Goal: Task Accomplishment & Management: Manage account settings

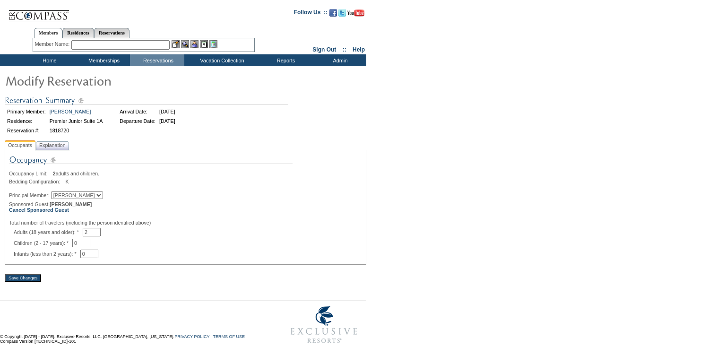
click at [20, 282] on input "Save Changes" at bounding box center [23, 278] width 36 height 8
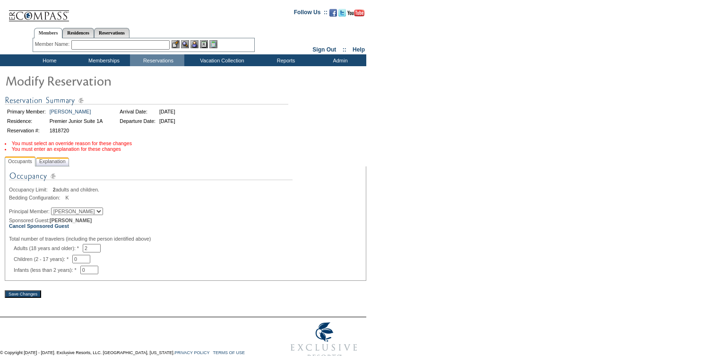
click at [48, 166] on span "Explanation" at bounding box center [52, 161] width 30 height 10
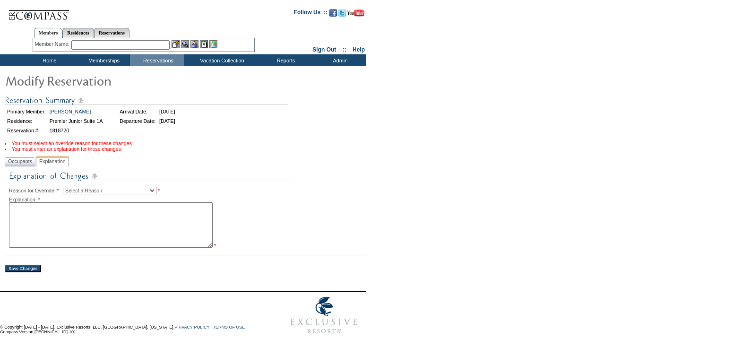
click at [33, 229] on textarea at bounding box center [111, 224] width 204 height 45
type textarea "Sofia traveling."
click at [93, 194] on select "Select a Reason Creating Continuous Stay Days Rebooked After Cancellation Editi…" at bounding box center [110, 191] width 94 height 8
select select "1035"
click at [21, 270] on input "Save Changes" at bounding box center [23, 268] width 36 height 8
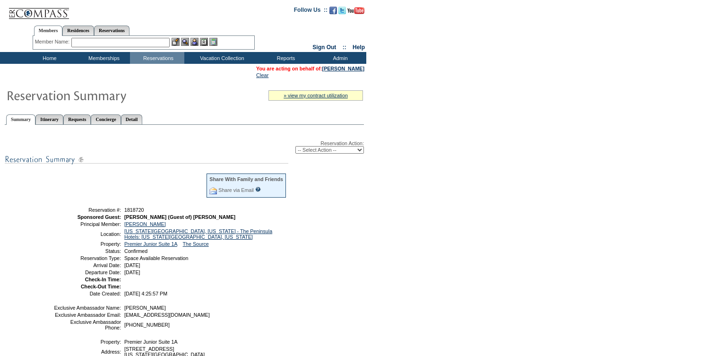
drag, startPoint x: 207, startPoint y: 280, endPoint x: 71, endPoint y: 213, distance: 151.1
click at [71, 213] on tbody "Share With Family and Friends Share via Email Share Reservation Information Ple…" at bounding box center [169, 234] width 233 height 123
copy tbody "Reservation #: 1818720 Sponsored Guest: [PERSON_NAME] (Guest of) [PERSON_NAME] …"
click at [138, 43] on input "text" at bounding box center [120, 42] width 98 height 9
type input "castri"
